Goal: Transaction & Acquisition: Purchase product/service

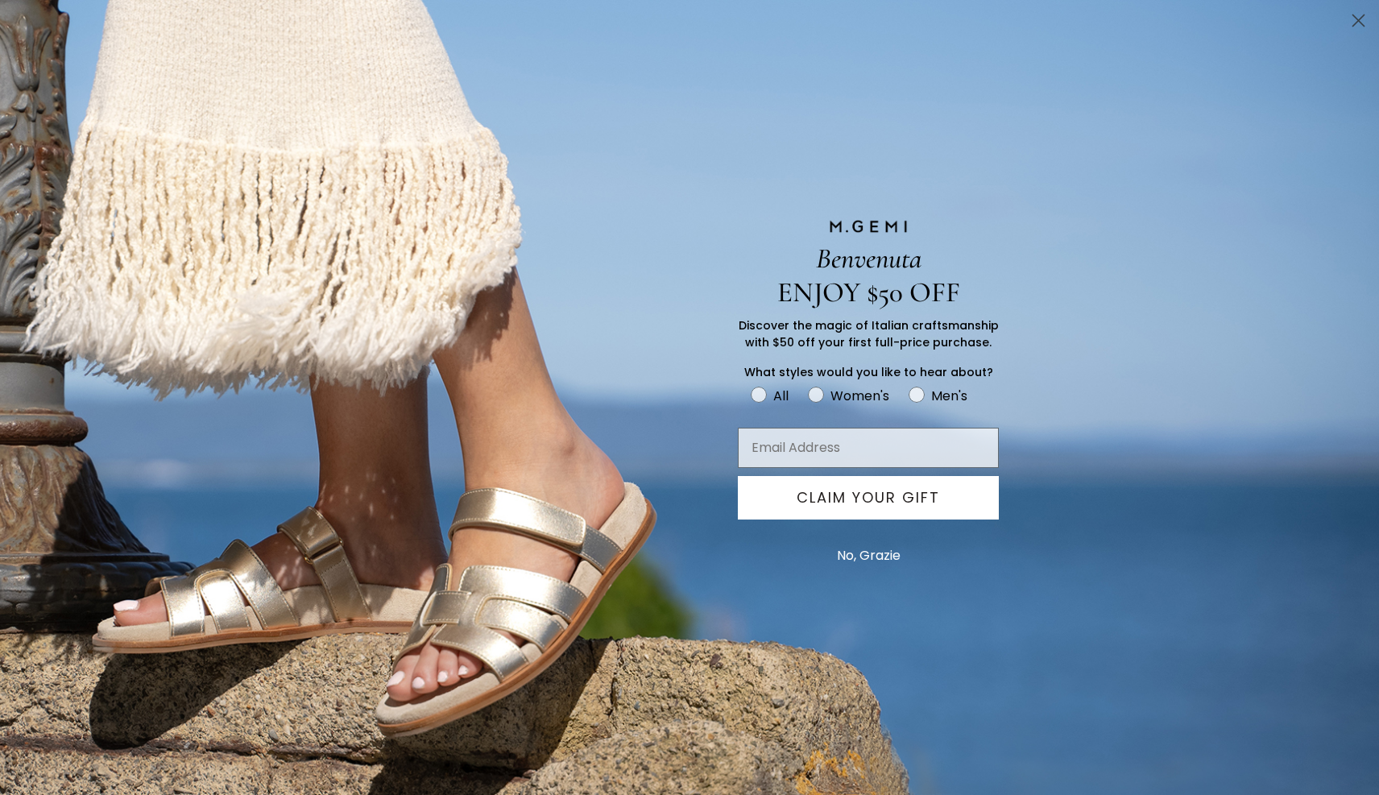
click at [1356, 22] on circle "Close dialog" at bounding box center [1359, 20] width 27 height 27
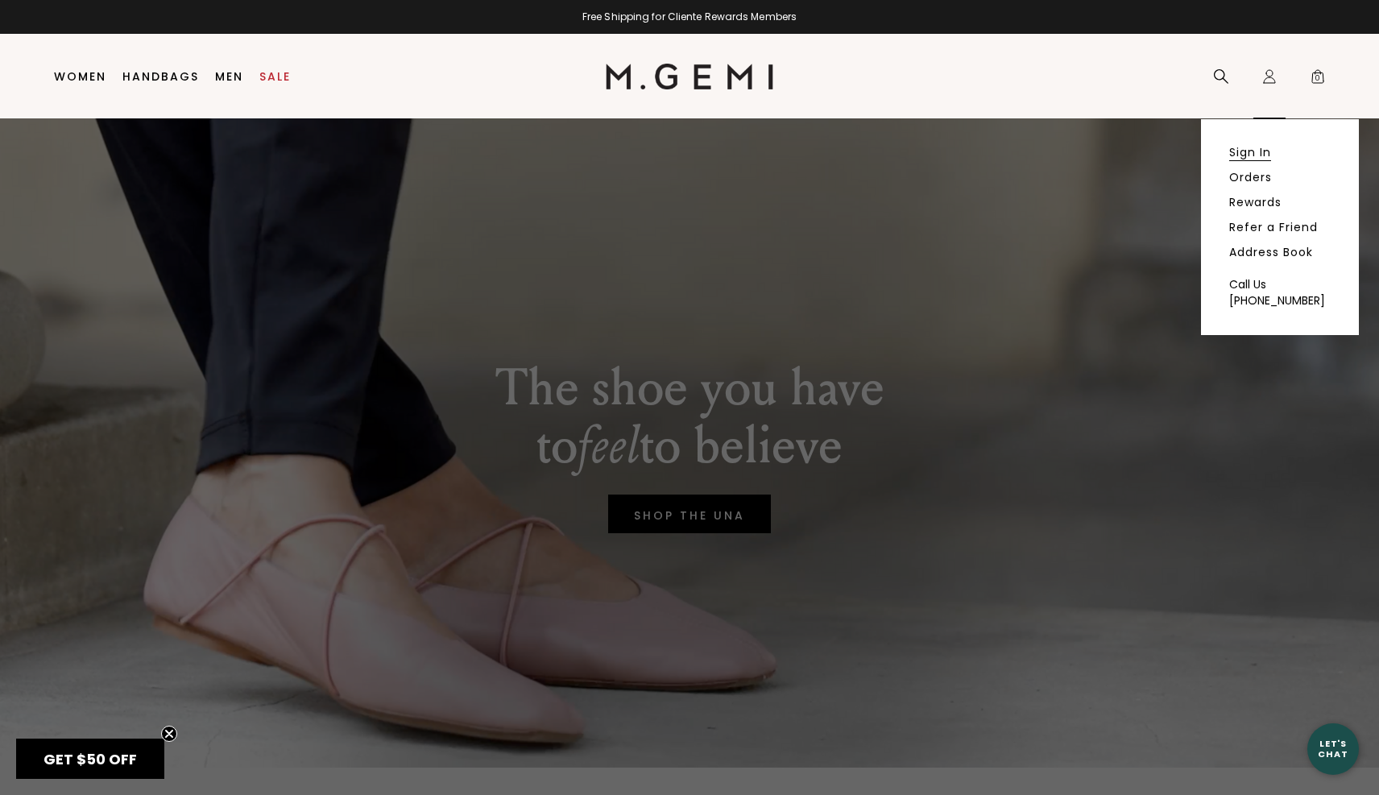
click at [1263, 157] on link "Sign In" at bounding box center [1251, 152] width 42 height 15
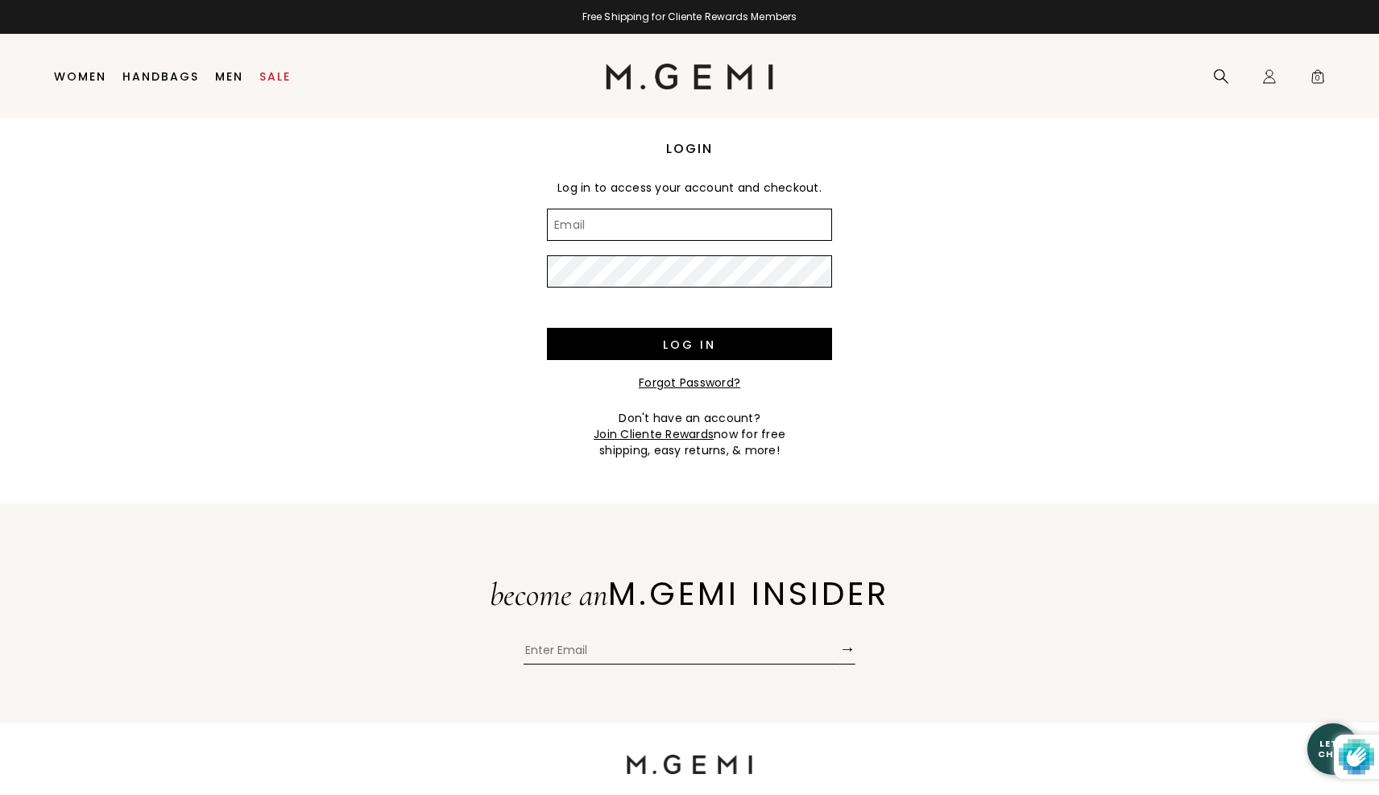
type input "[EMAIL_ADDRESS][DOMAIN_NAME]"
click at [690, 344] on input "Log in" at bounding box center [689, 344] width 285 height 32
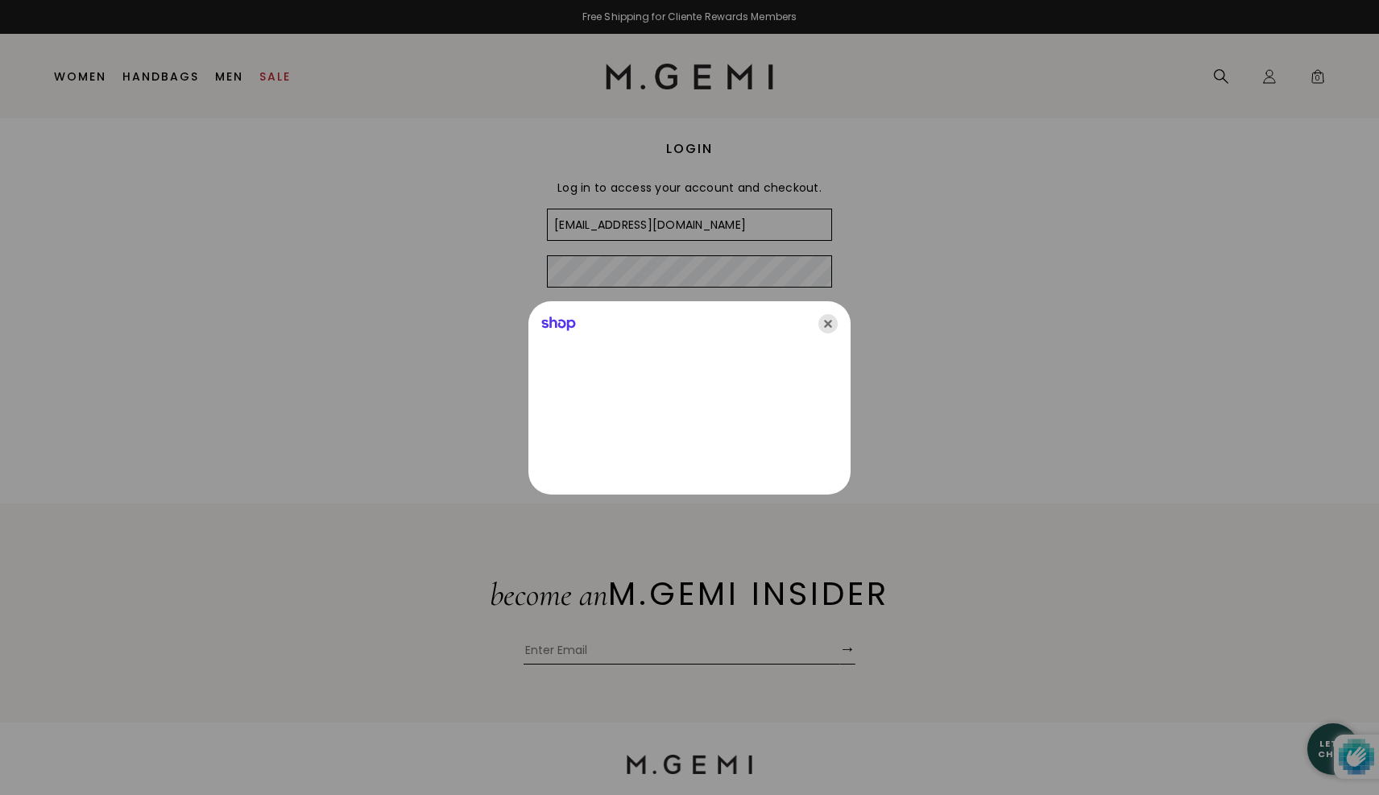
click at [829, 317] on icon "Close" at bounding box center [828, 323] width 19 height 19
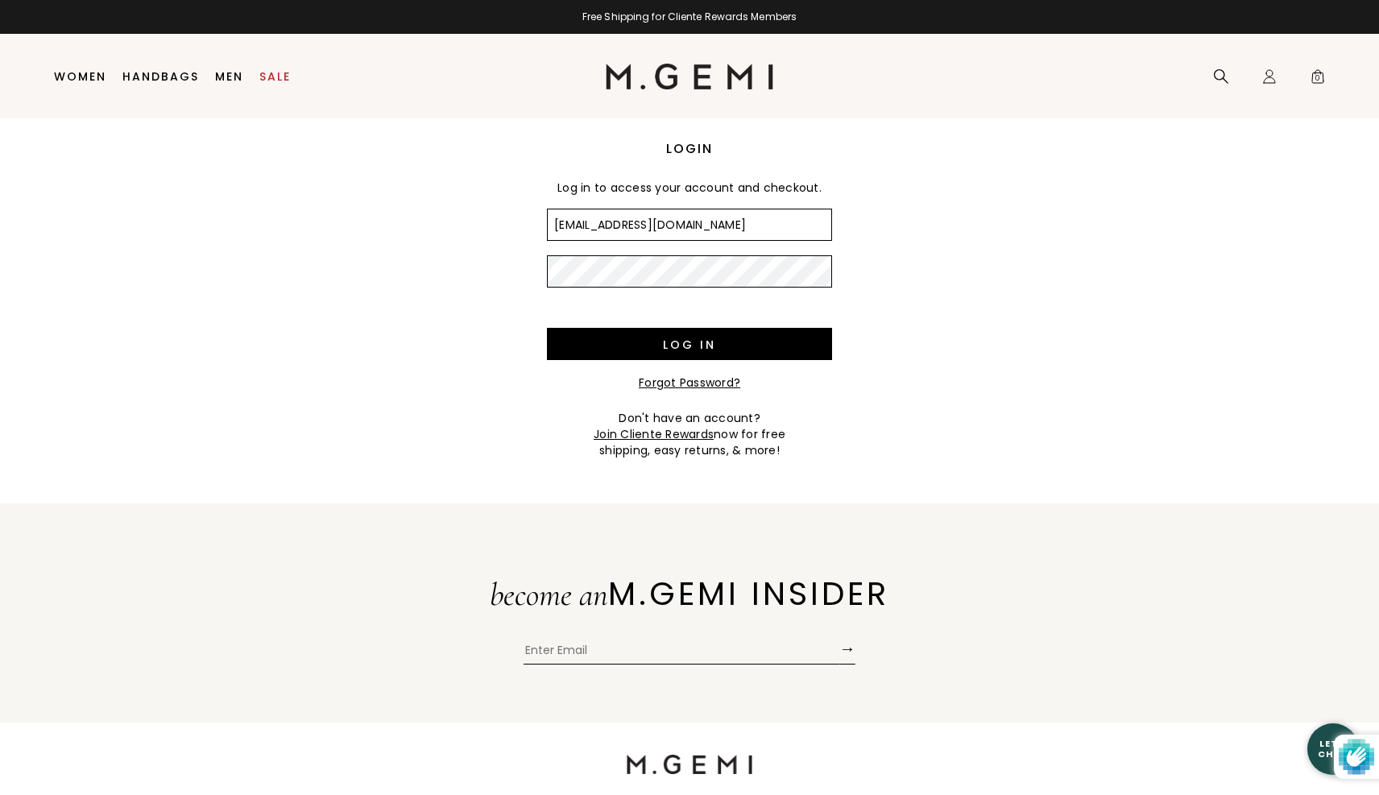
click at [827, 323] on div "Log in" at bounding box center [689, 338] width 285 height 73
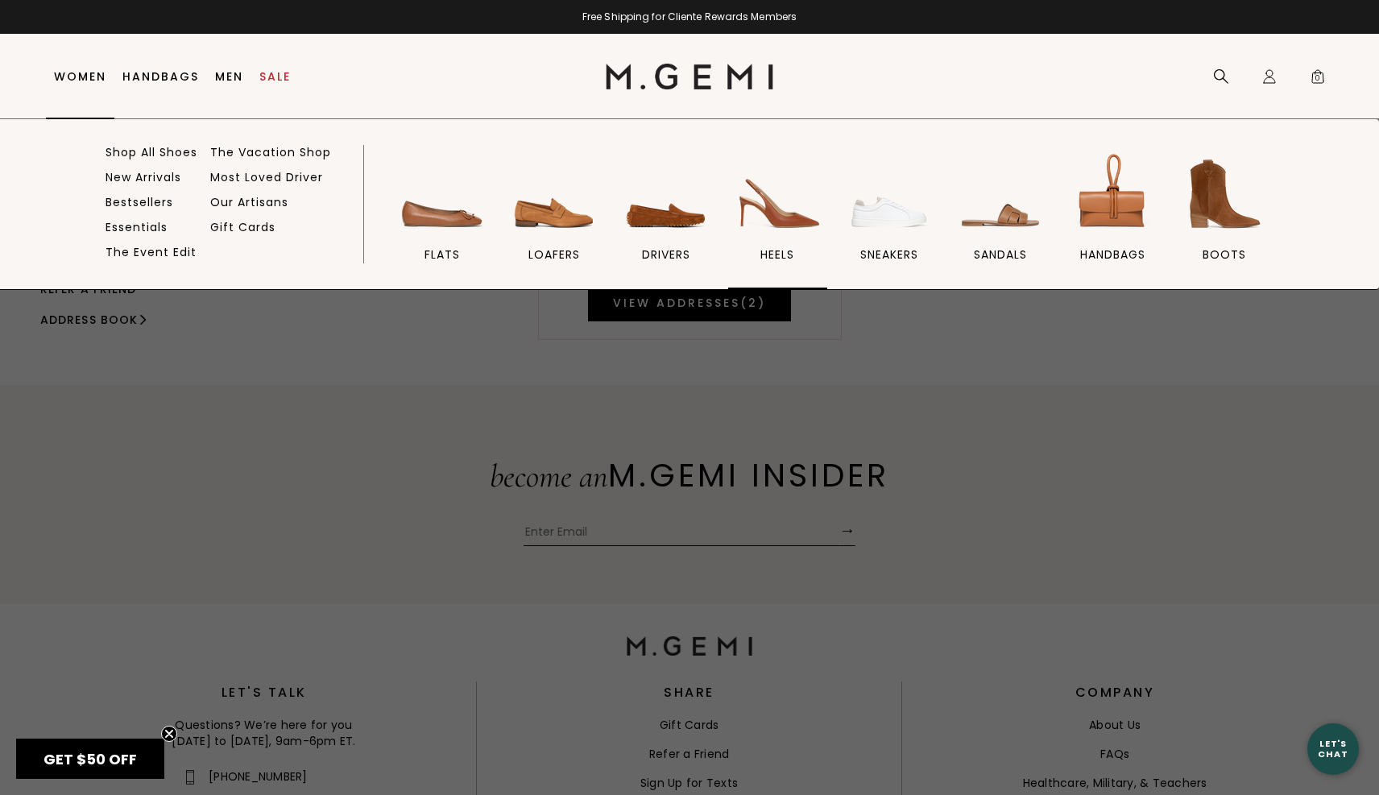
click at [781, 252] on span "heels" at bounding box center [778, 254] width 34 height 15
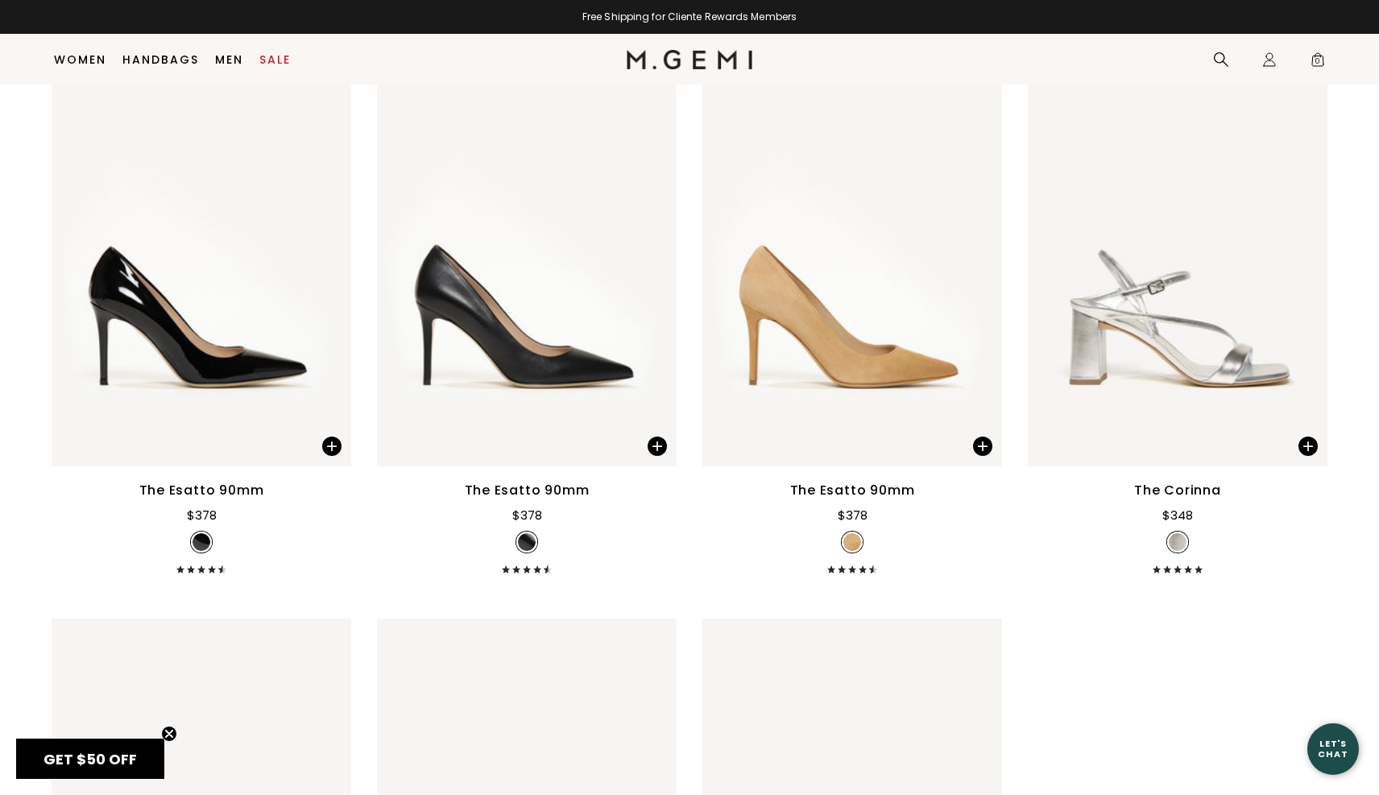
scroll to position [4661, 0]
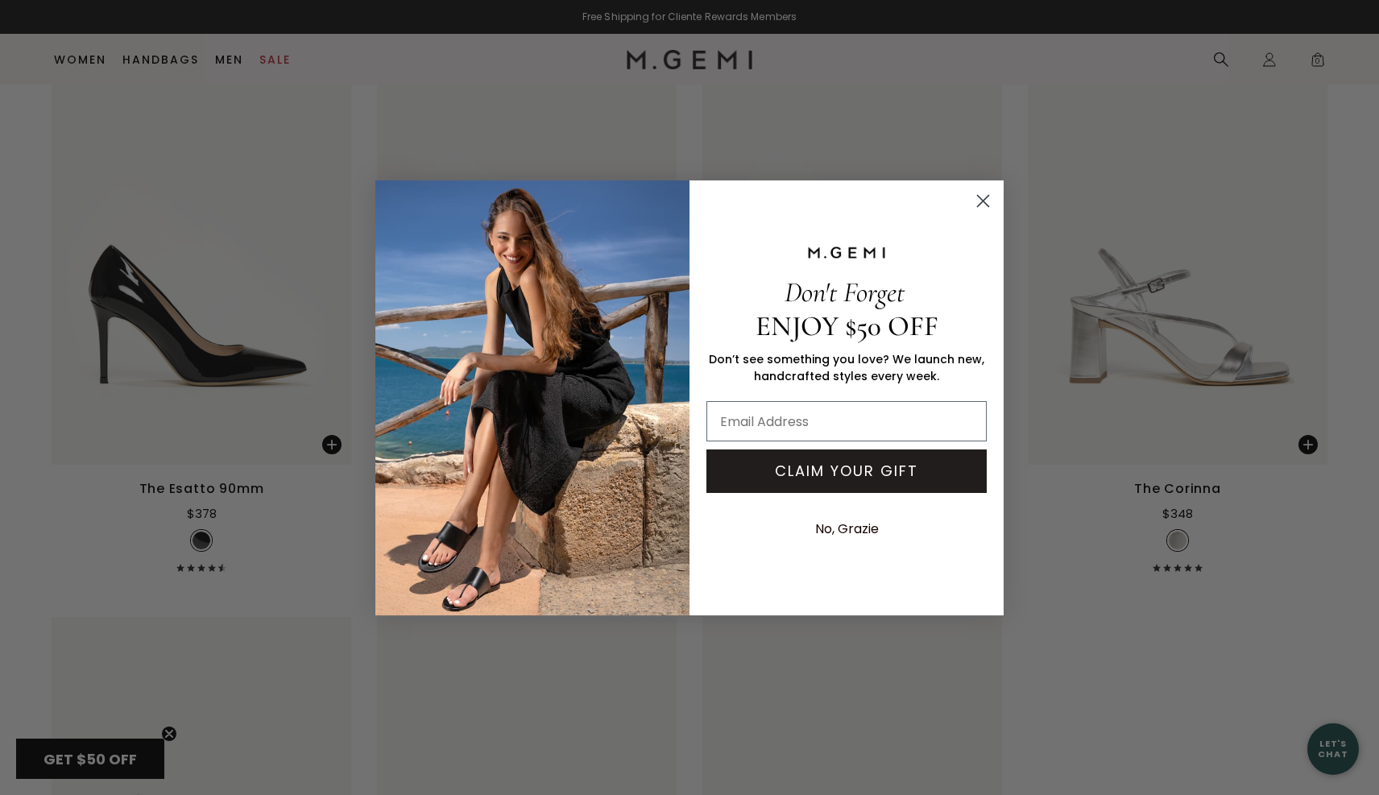
click at [989, 193] on circle "Close dialog" at bounding box center [983, 200] width 27 height 27
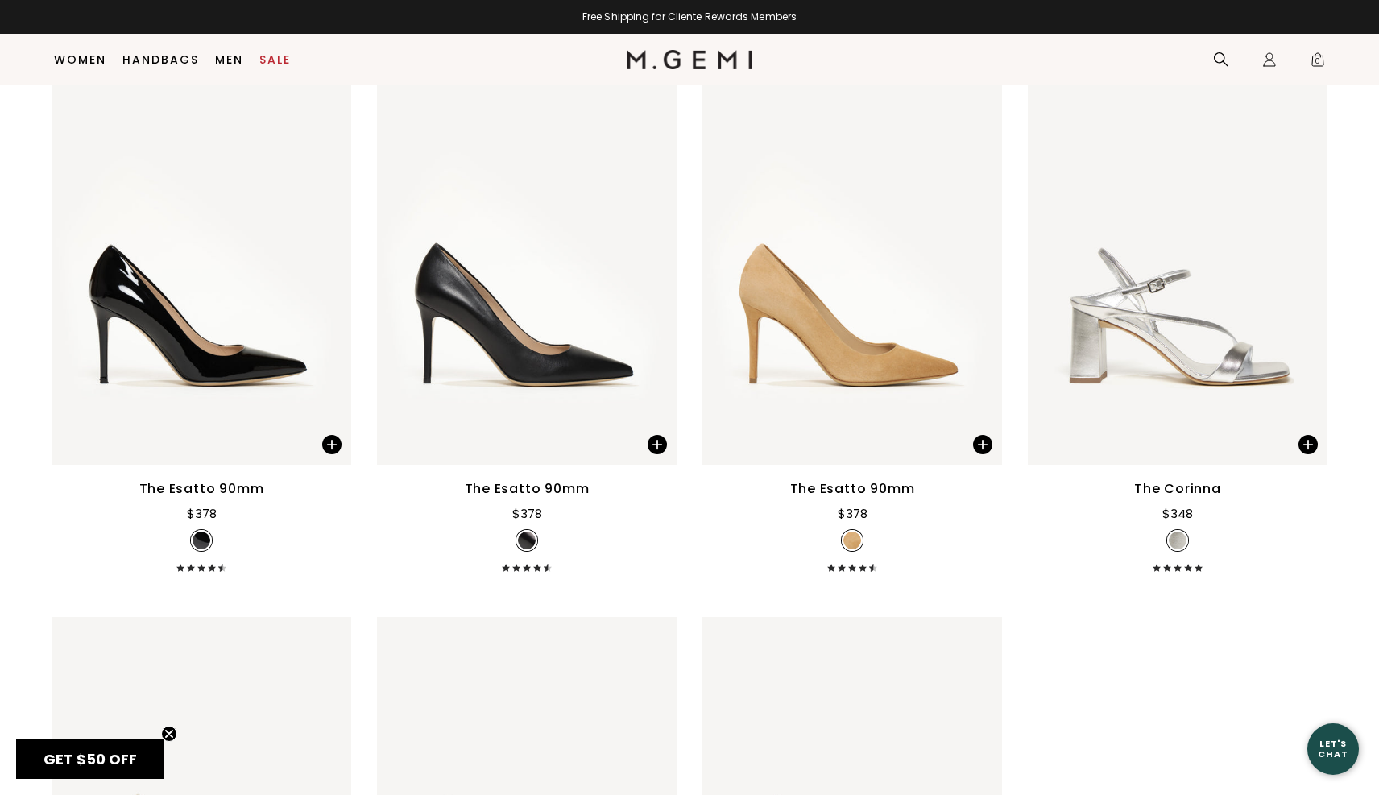
click at [172, 731] on icon "Close teaser" at bounding box center [169, 734] width 6 height 6
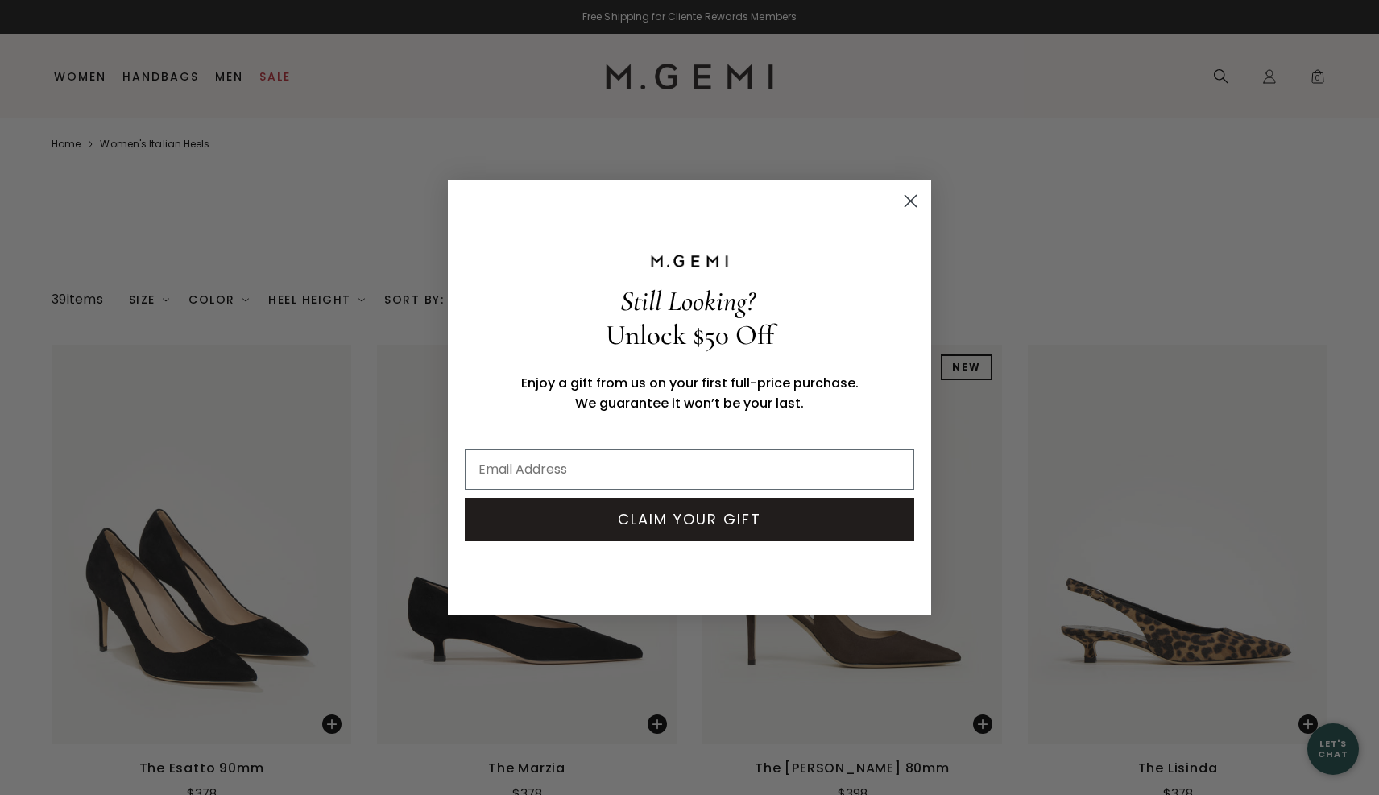
scroll to position [0, 0]
click at [912, 192] on circle "Close dialog" at bounding box center [911, 200] width 27 height 27
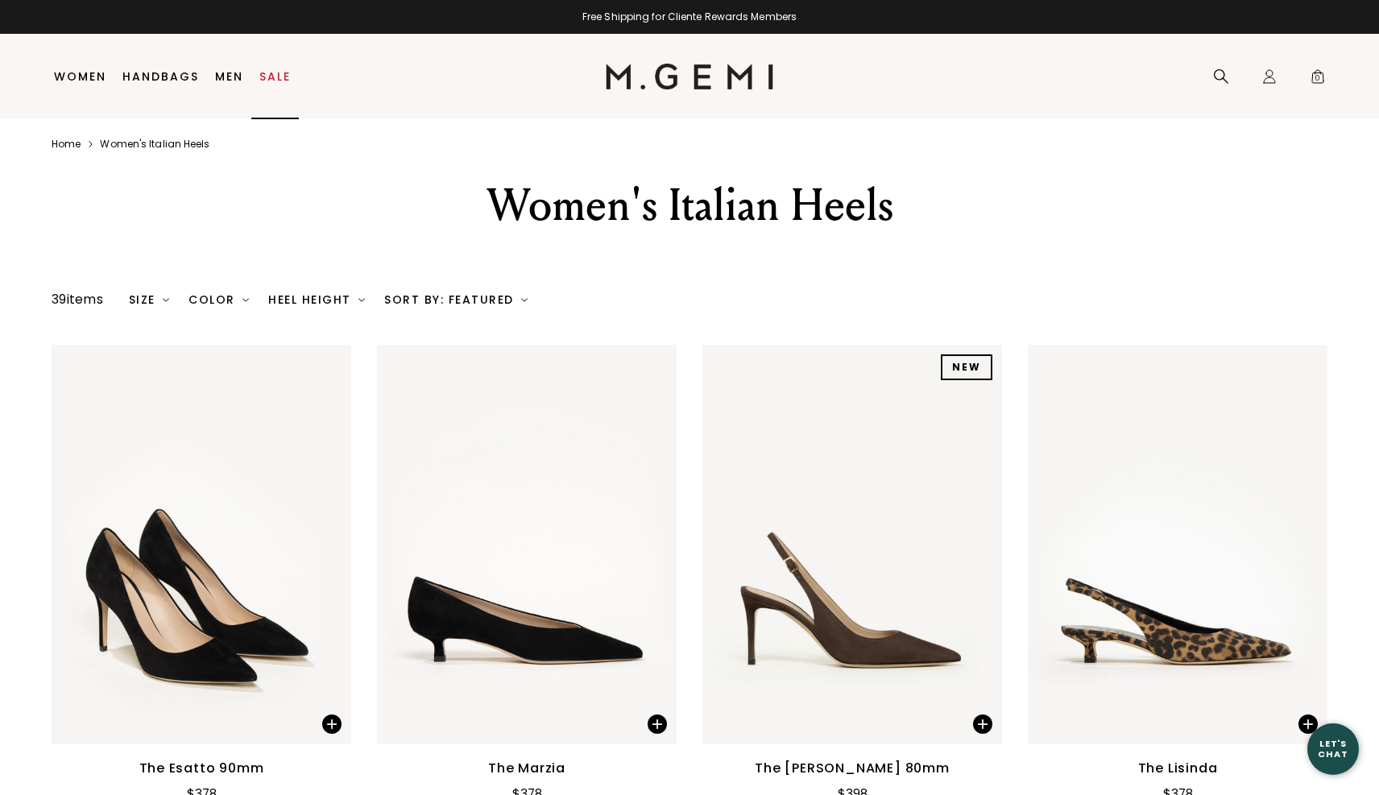
click at [268, 75] on link "Sale" at bounding box center [274, 76] width 31 height 13
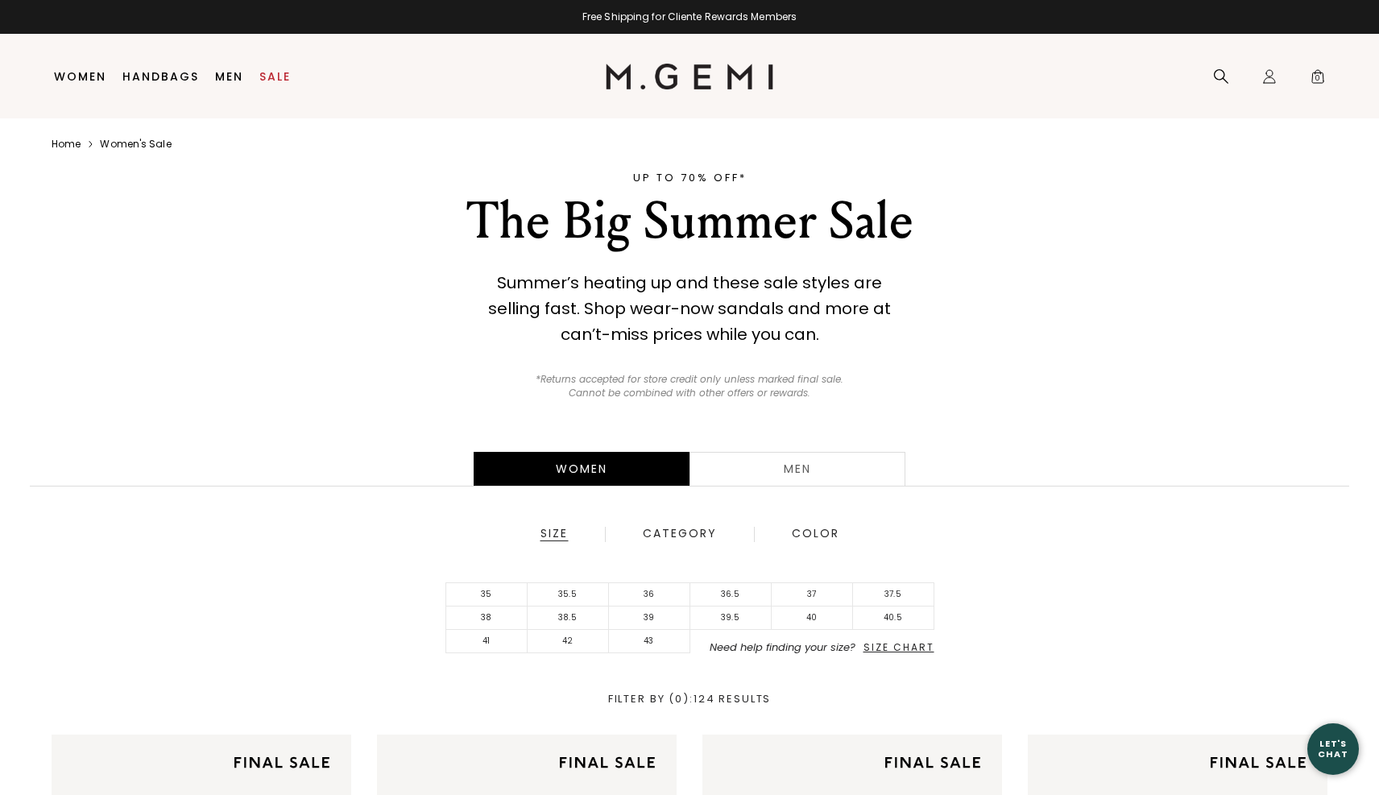
click at [901, 645] on span "Size Chart" at bounding box center [899, 648] width 71 height 14
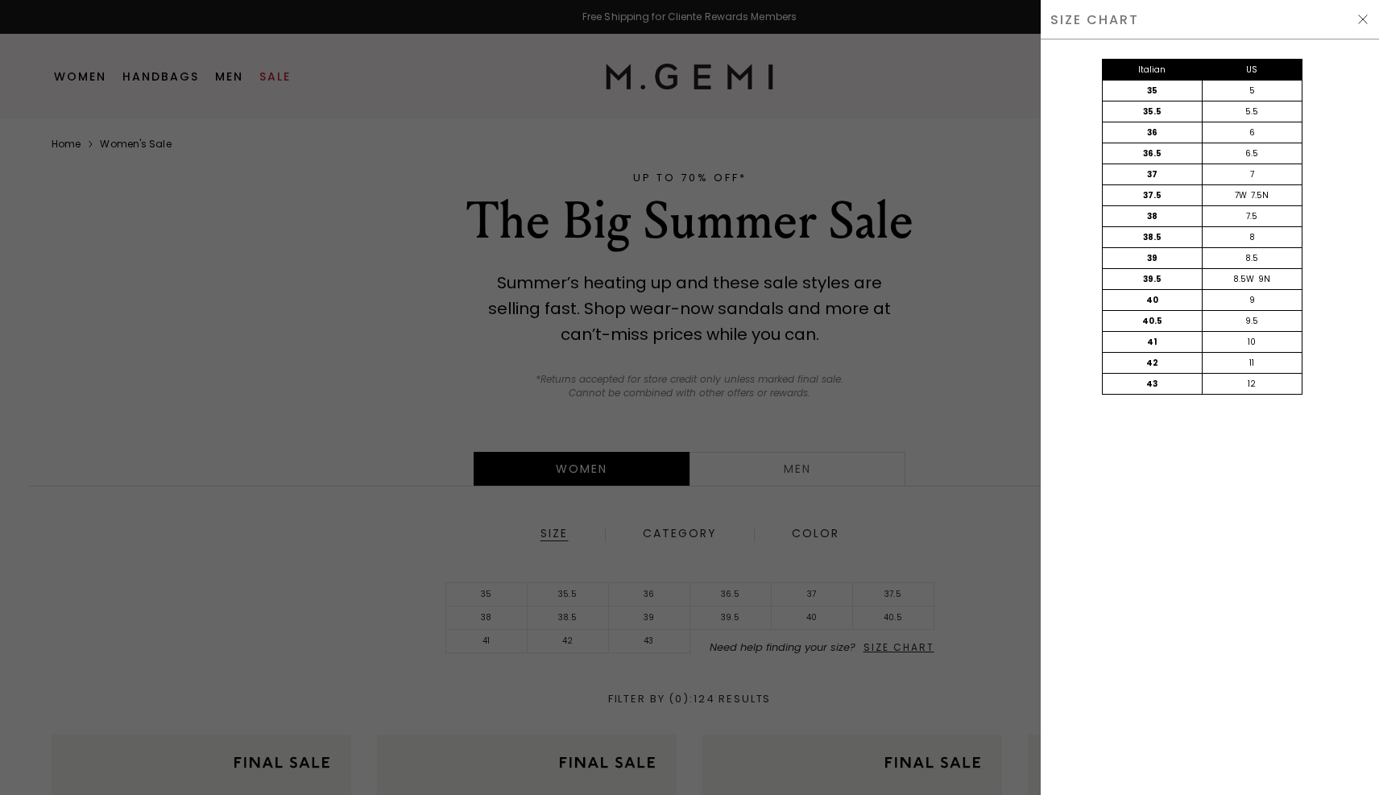
click at [550, 681] on div at bounding box center [689, 397] width 1379 height 795
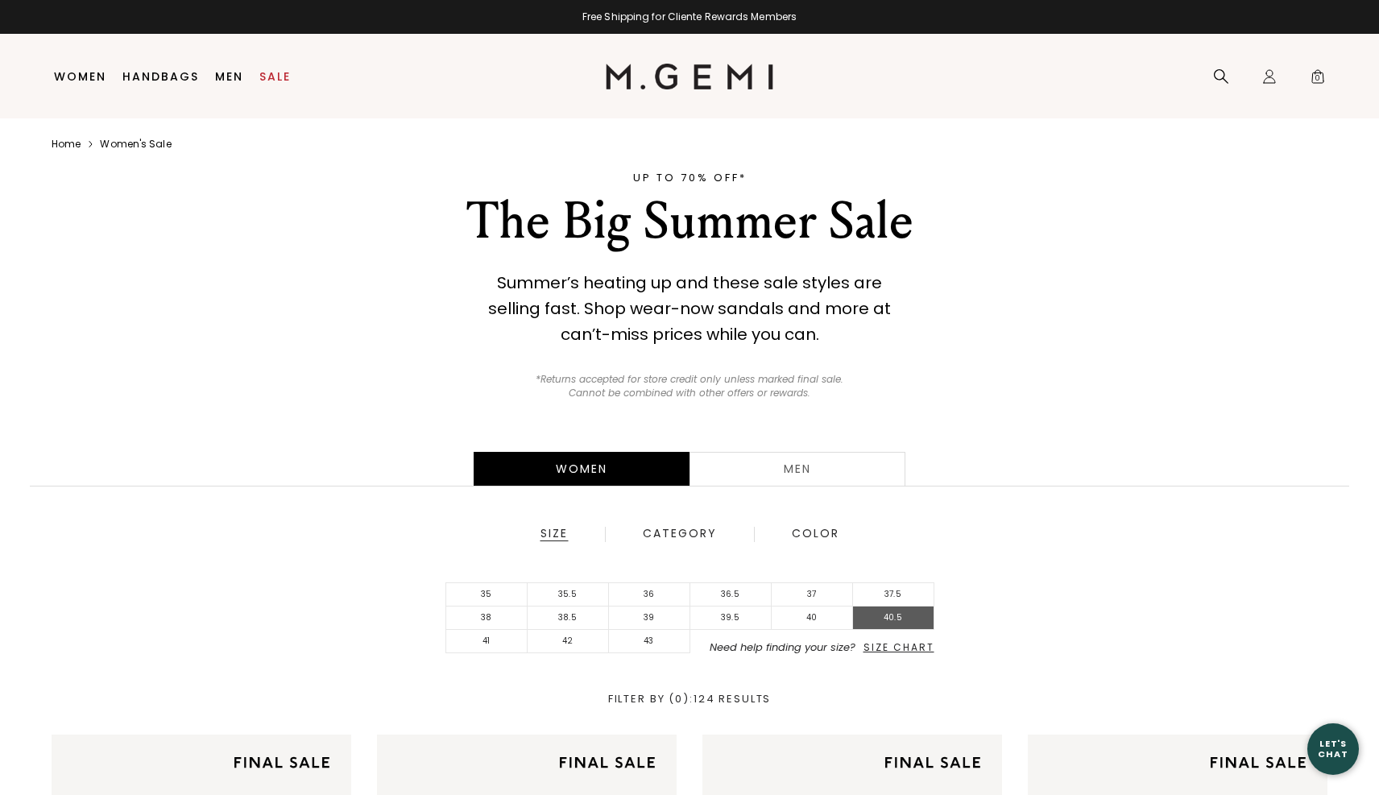
click at [894, 616] on li "40.5" at bounding box center [893, 618] width 81 height 23
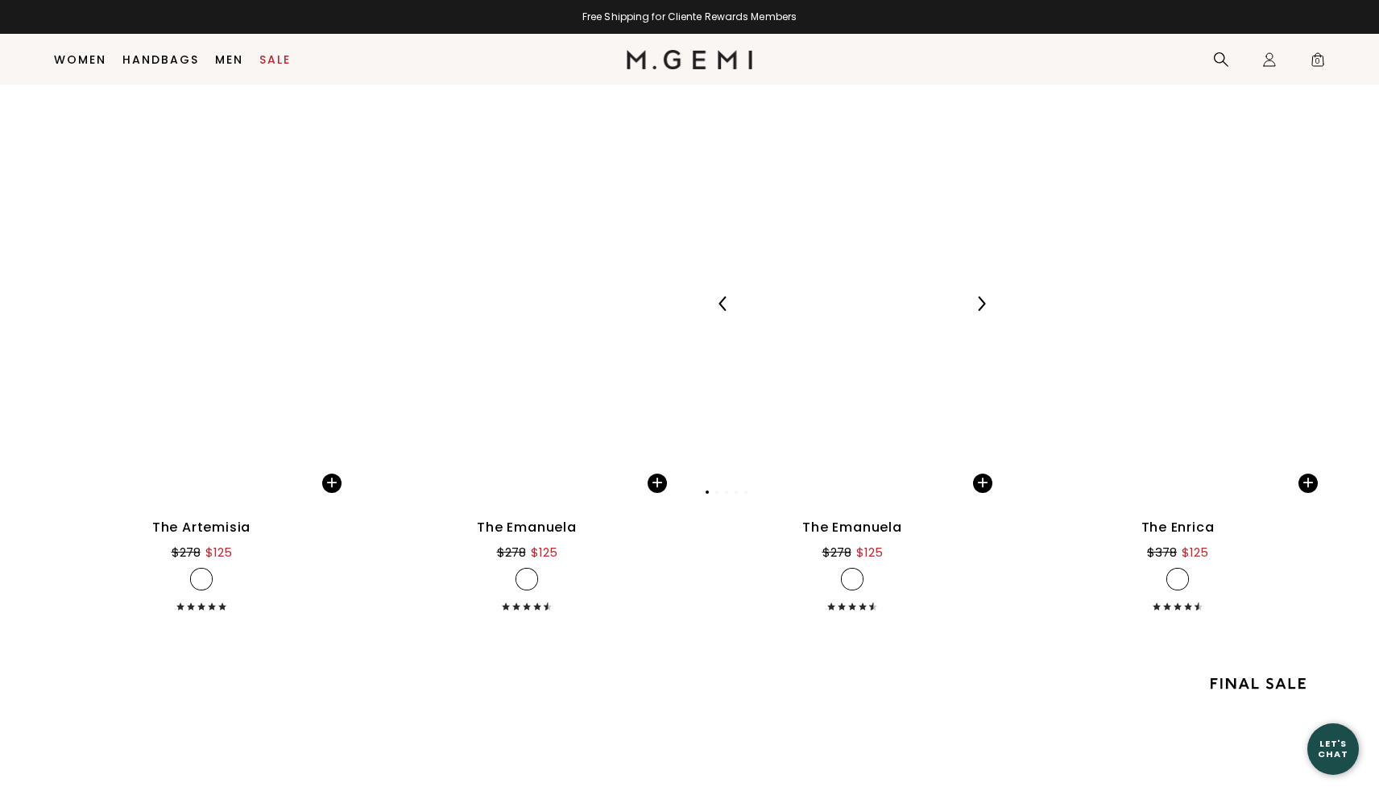
scroll to position [4501, 0]
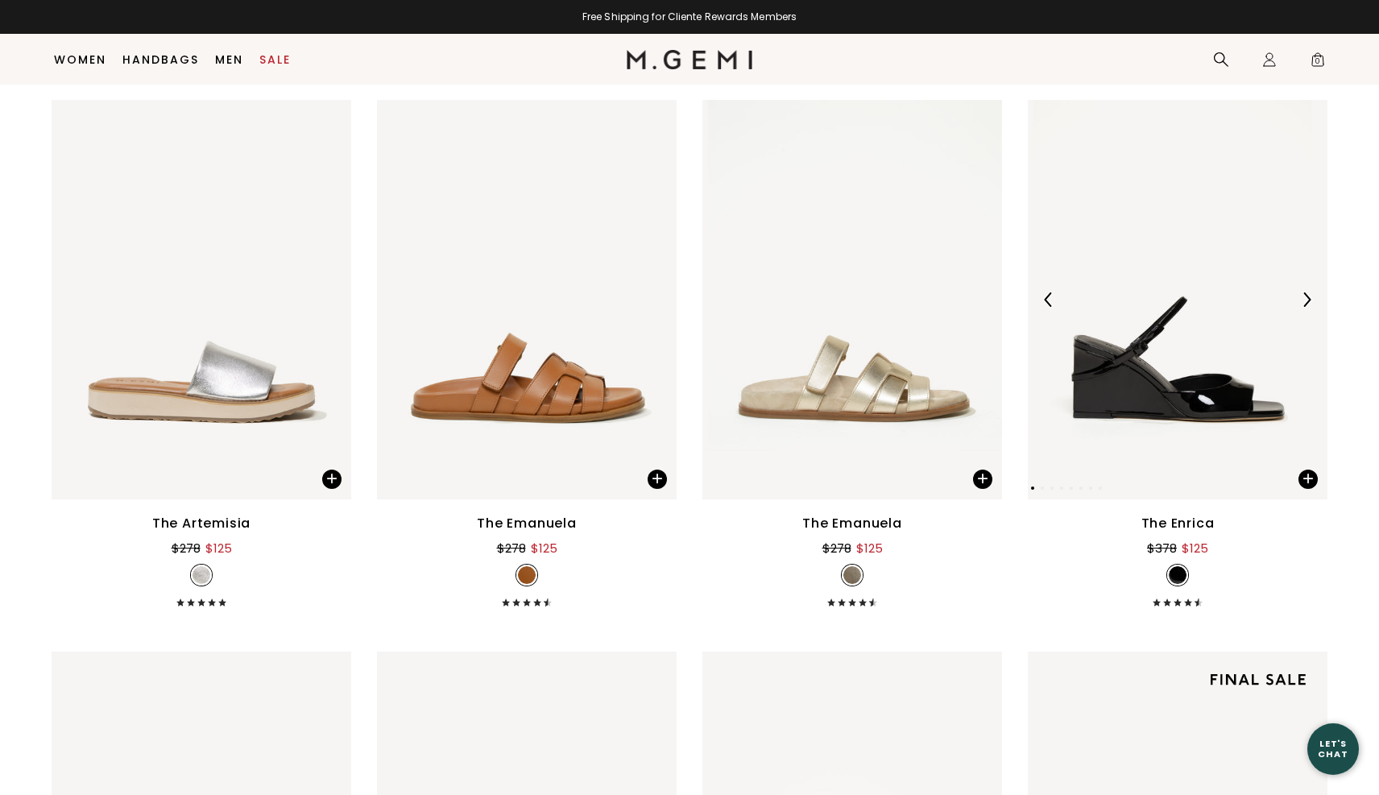
click at [1309, 300] on img at bounding box center [1307, 299] width 15 height 15
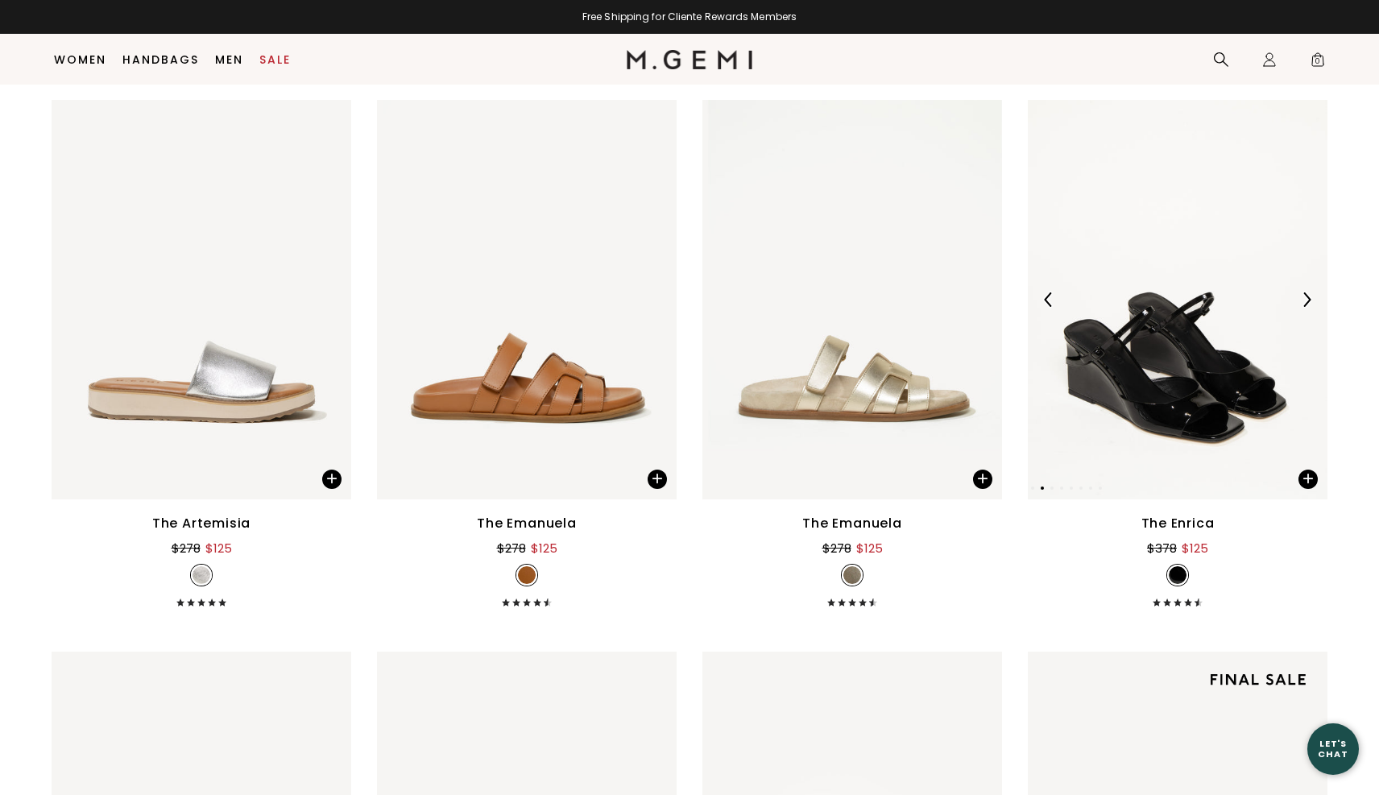
click at [1309, 300] on img at bounding box center [1307, 299] width 15 height 15
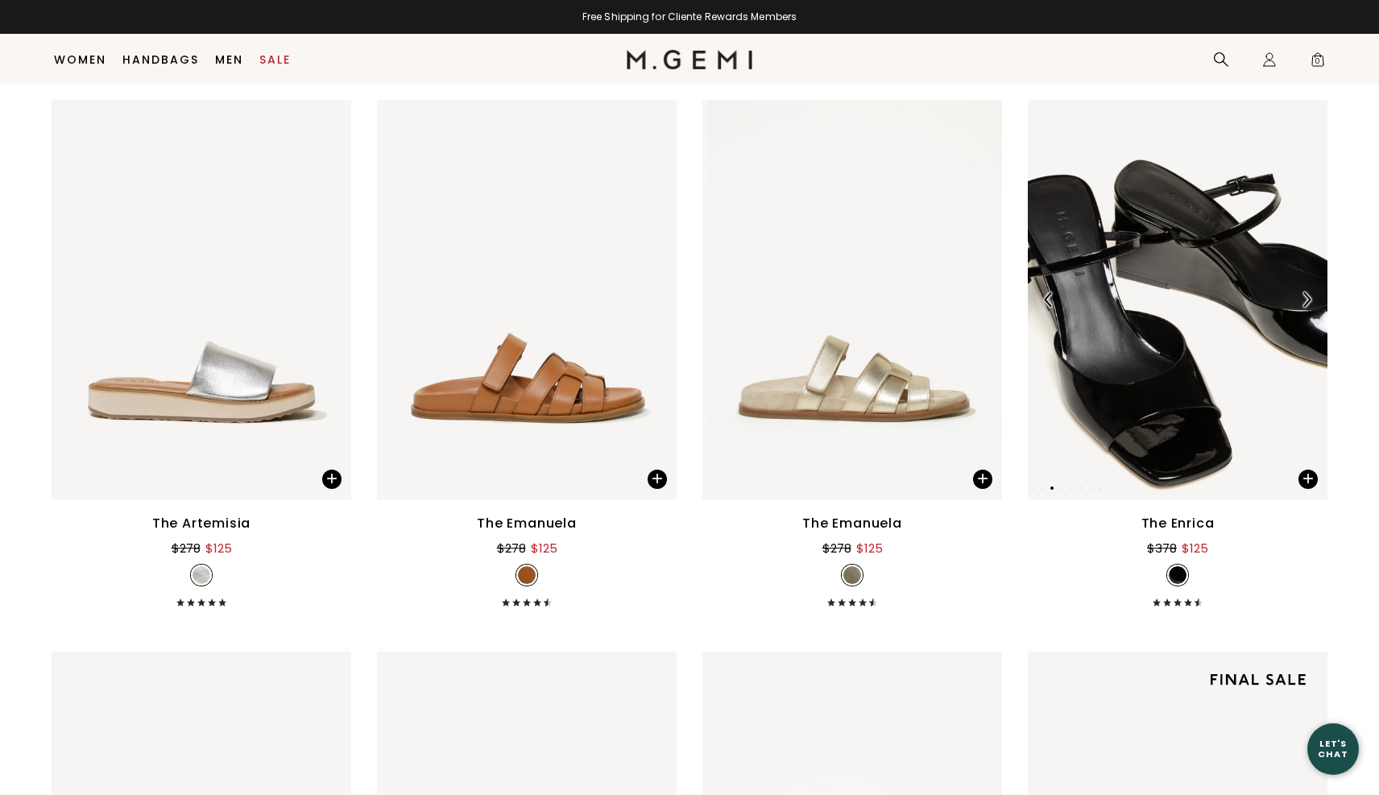
click at [1309, 300] on img at bounding box center [1307, 299] width 15 height 15
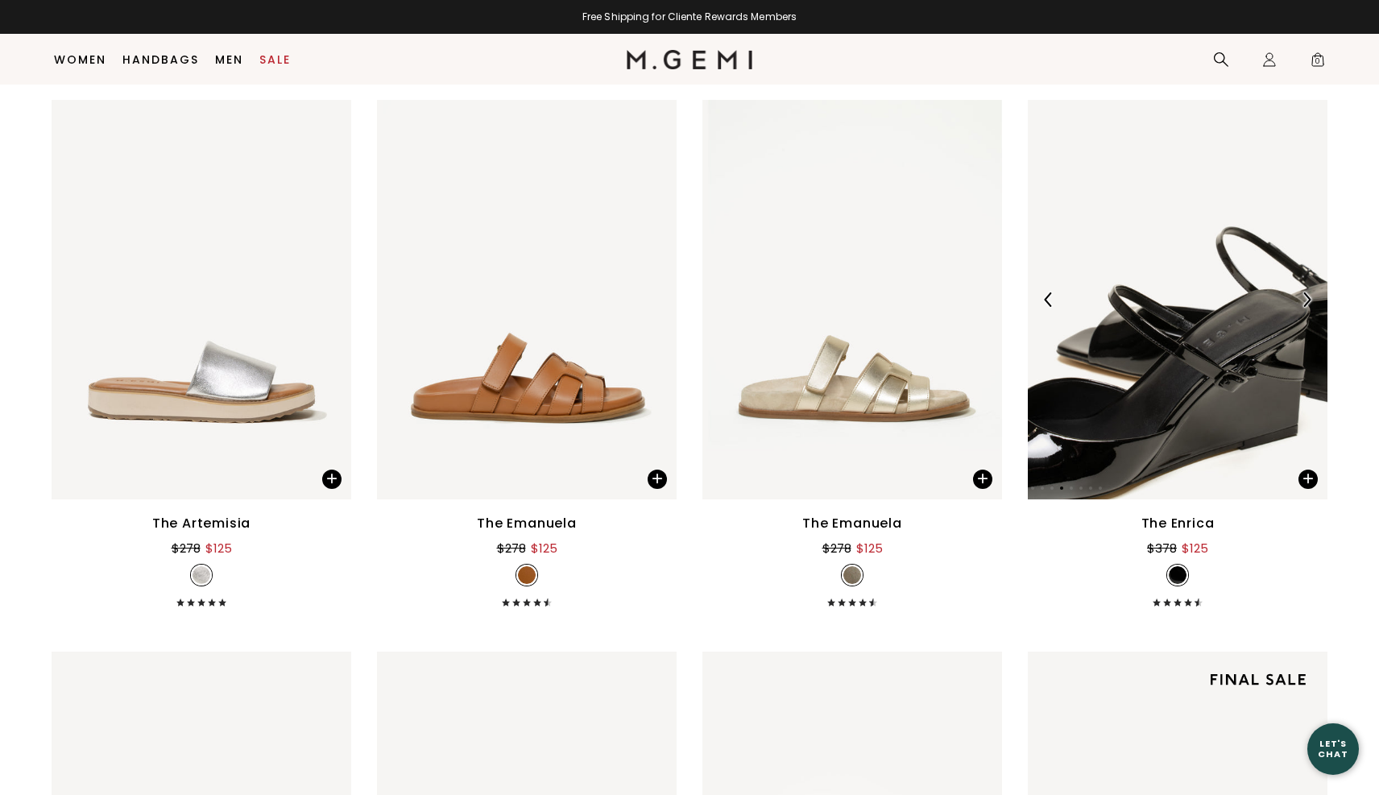
click at [1309, 300] on img at bounding box center [1307, 299] width 15 height 15
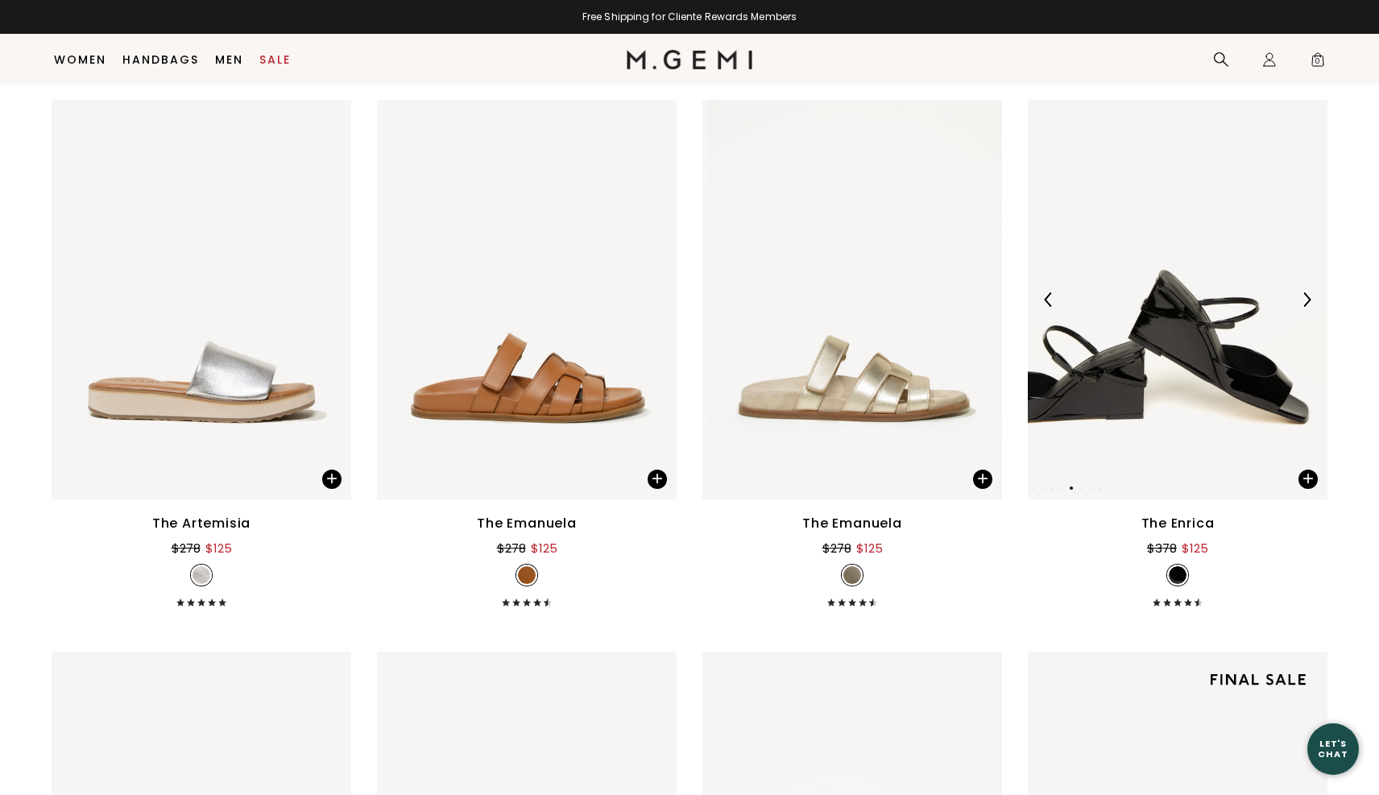
click at [1309, 300] on img at bounding box center [1307, 299] width 15 height 15
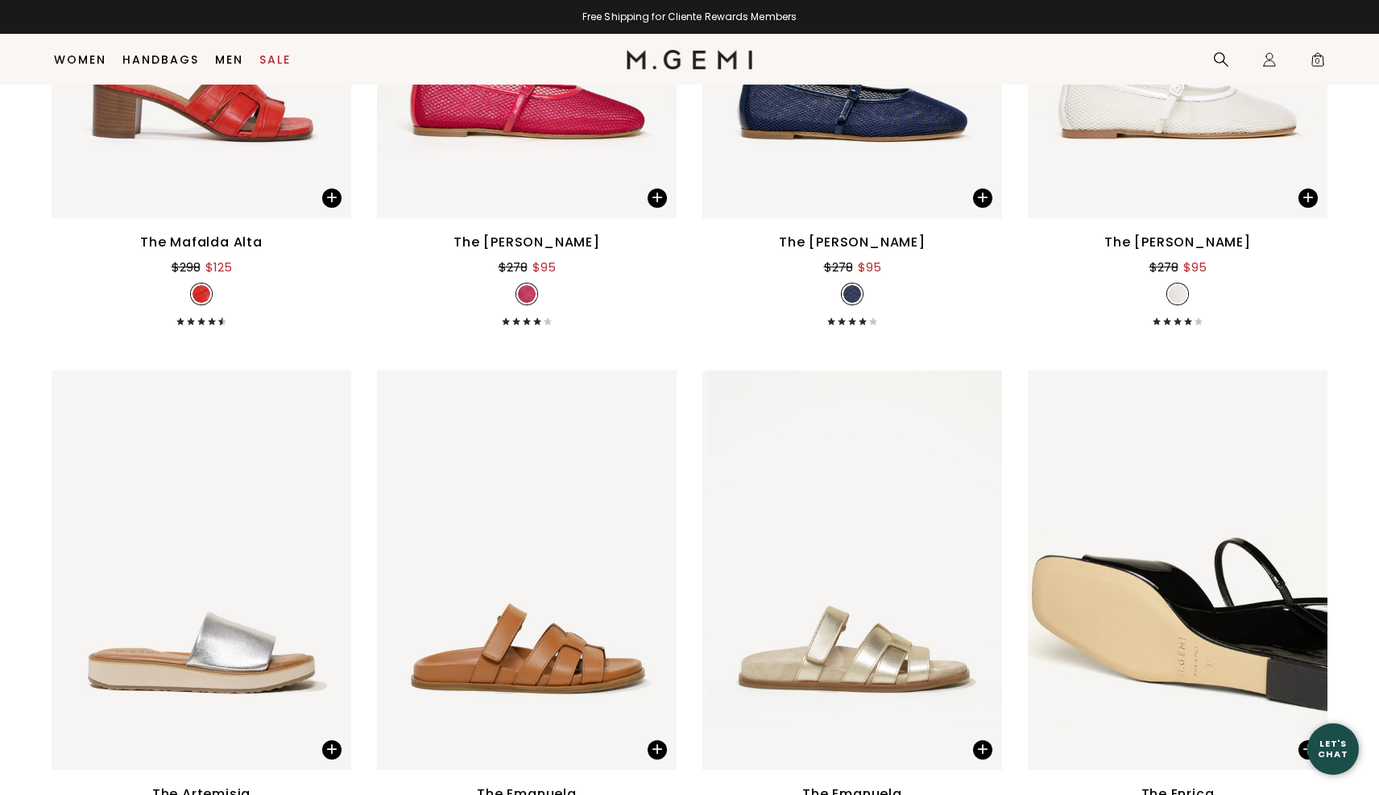
scroll to position [3743, 0]
